Goal: Transaction & Acquisition: Purchase product/service

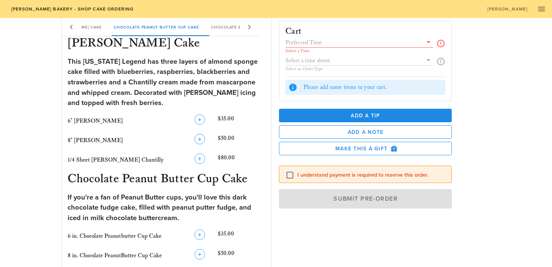
scroll to position [151, 0]
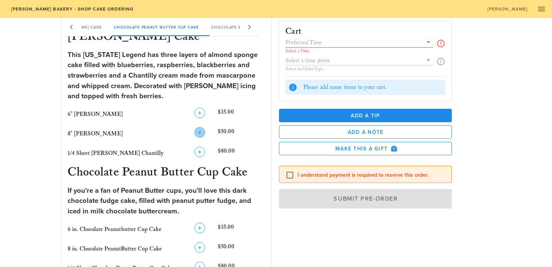
click at [198, 133] on icon "button" at bounding box center [199, 132] width 9 height 9
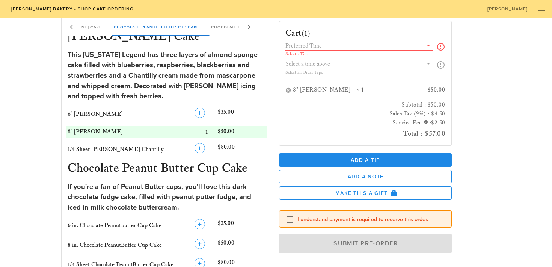
click at [319, 47] on input "text" at bounding box center [353, 46] width 137 height 10
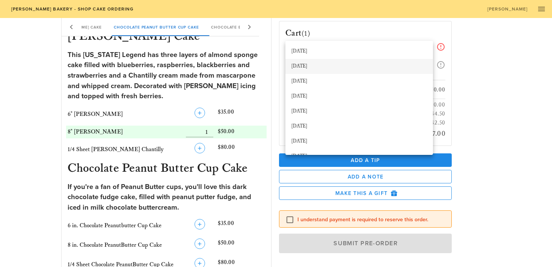
click at [316, 64] on div "[DATE]" at bounding box center [359, 66] width 136 height 6
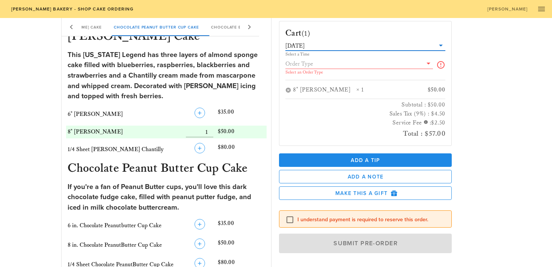
click at [315, 64] on input "text" at bounding box center [353, 64] width 137 height 10
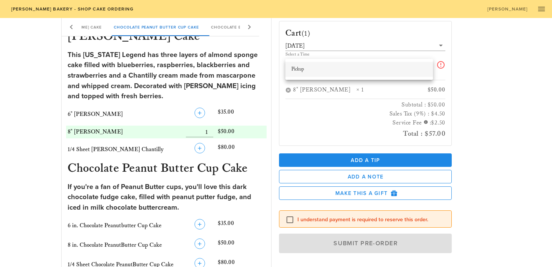
click at [314, 66] on div "Pickup" at bounding box center [359, 69] width 136 height 12
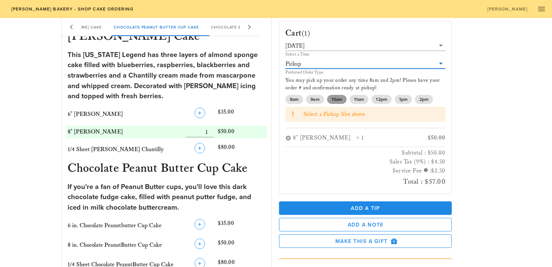
click at [334, 97] on span "10am" at bounding box center [337, 99] width 11 height 9
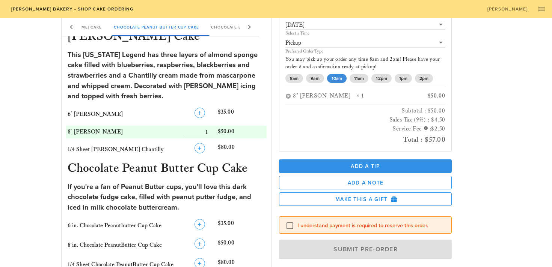
scroll to position [30, 0]
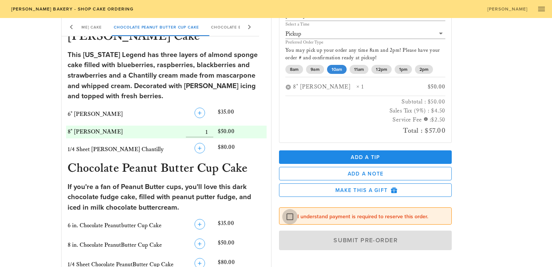
click at [288, 216] on div at bounding box center [290, 217] width 13 height 13
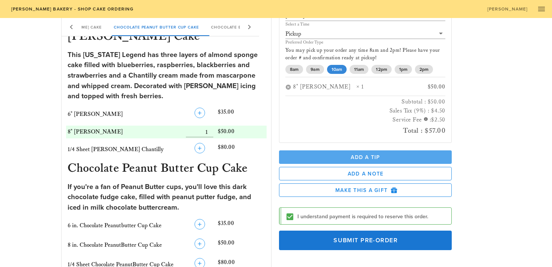
click at [338, 160] on span "Add a Tip" at bounding box center [365, 157] width 161 height 6
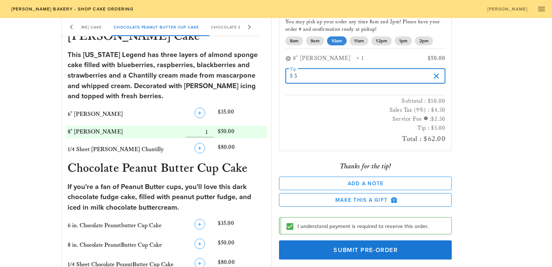
scroll to position [68, 0]
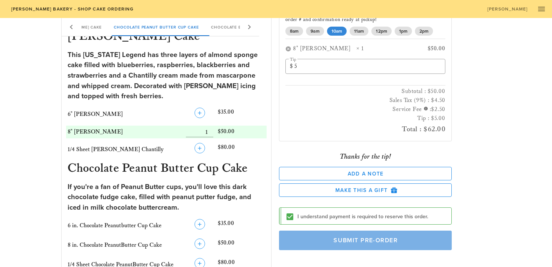
click at [354, 241] on span "Submit Pre-Order" at bounding box center [365, 241] width 155 height 8
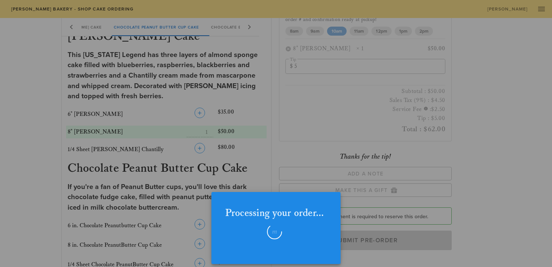
checkbox input "false"
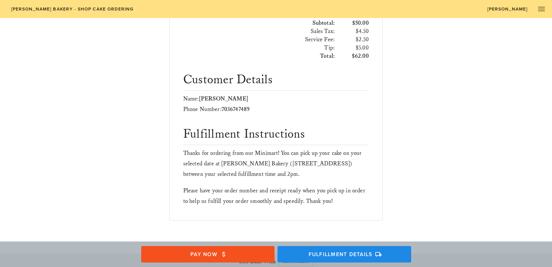
scroll to position [238, 0]
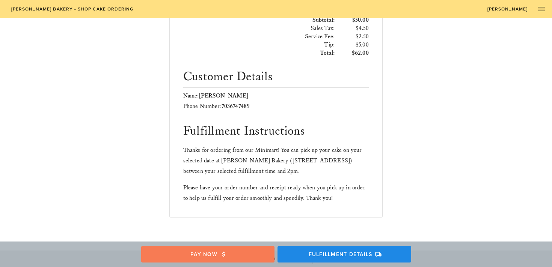
click at [212, 255] on span "Pay Now" at bounding box center [207, 254] width 119 height 7
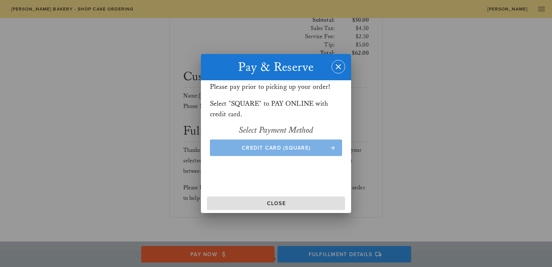
click at [272, 149] on span "Credit Card (Square)" at bounding box center [276, 148] width 118 height 6
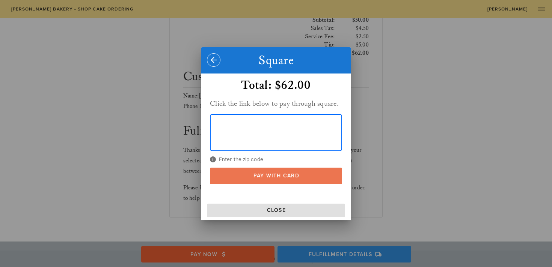
click at [285, 174] on span "Pay With Card" at bounding box center [276, 176] width 118 height 6
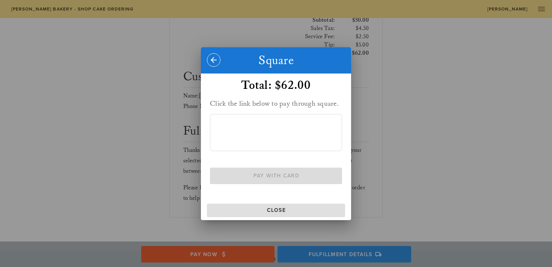
scroll to position [198, 0]
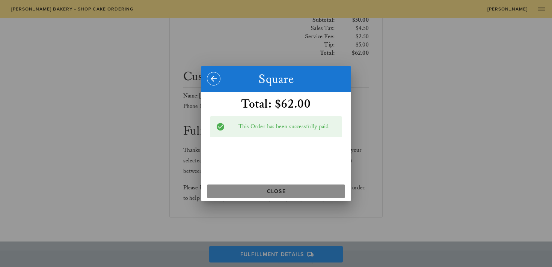
click at [274, 190] on span "Close" at bounding box center [276, 192] width 132 height 6
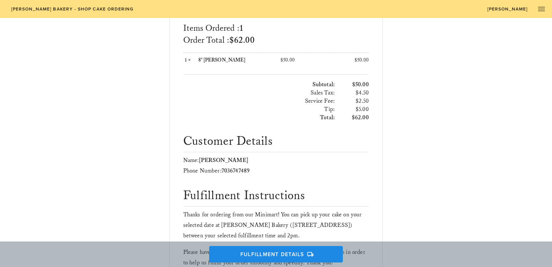
scroll to position [0, 0]
